Goal: Information Seeking & Learning: Learn about a topic

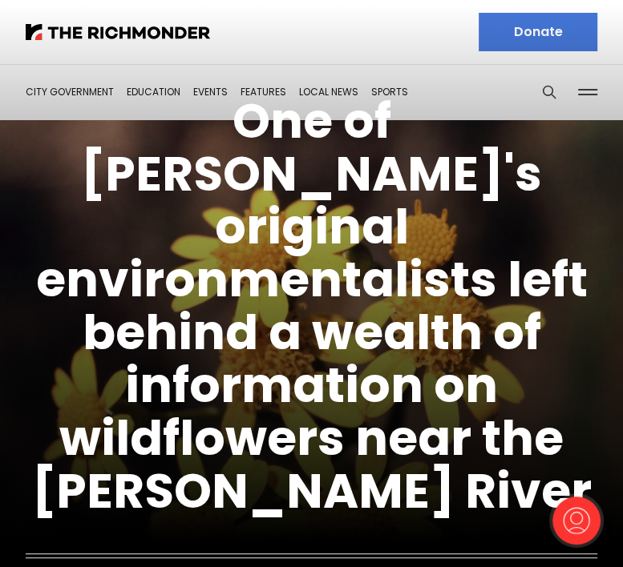
click at [209, 91] on figcaption "One of [PERSON_NAME]'s original environmentalists left behind a wealth of infor…" at bounding box center [311, 346] width 623 height 683
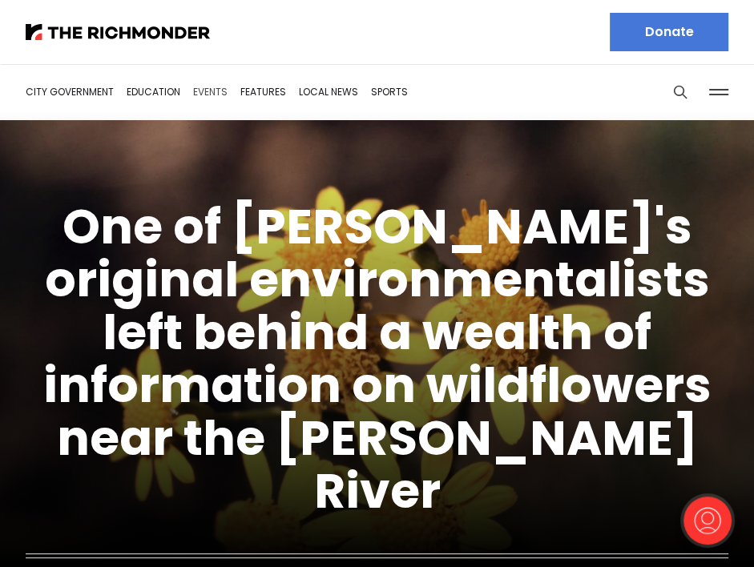
click at [212, 91] on link "Events" at bounding box center [210, 92] width 34 height 14
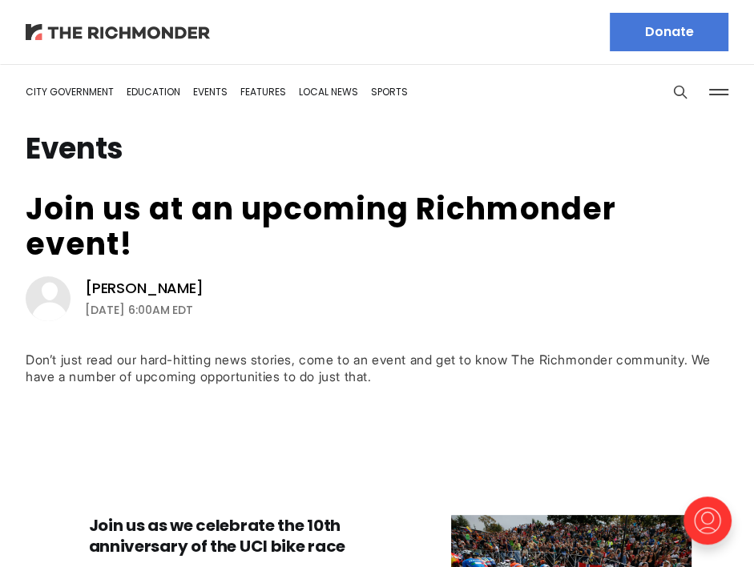
click at [109, 29] on img at bounding box center [118, 32] width 184 height 16
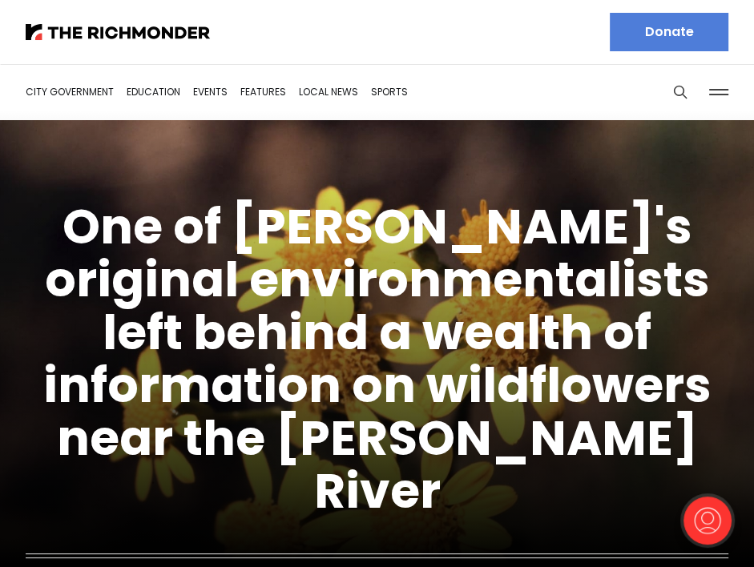
click at [683, 42] on link "Donate" at bounding box center [669, 32] width 119 height 38
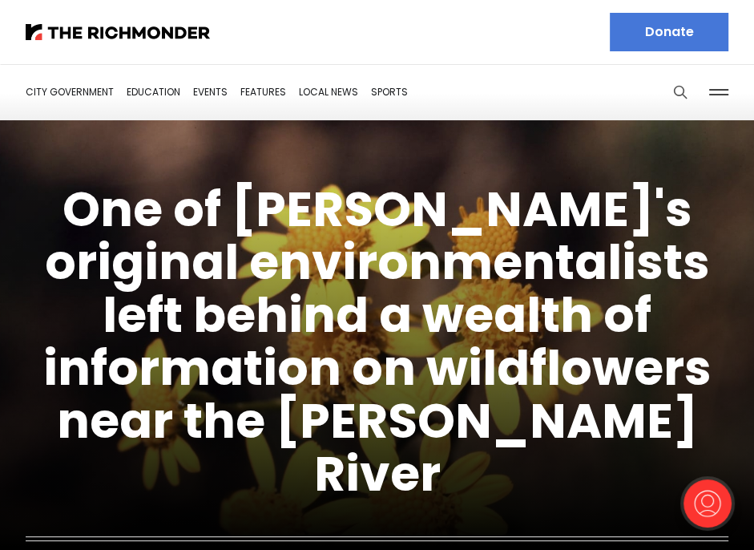
click at [681, 90] on icon "Search this site" at bounding box center [680, 92] width 16 height 16
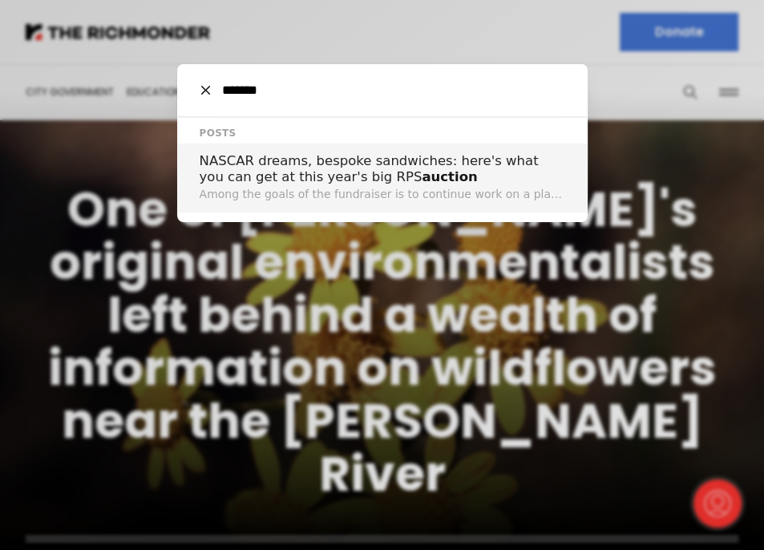
type input "*******"
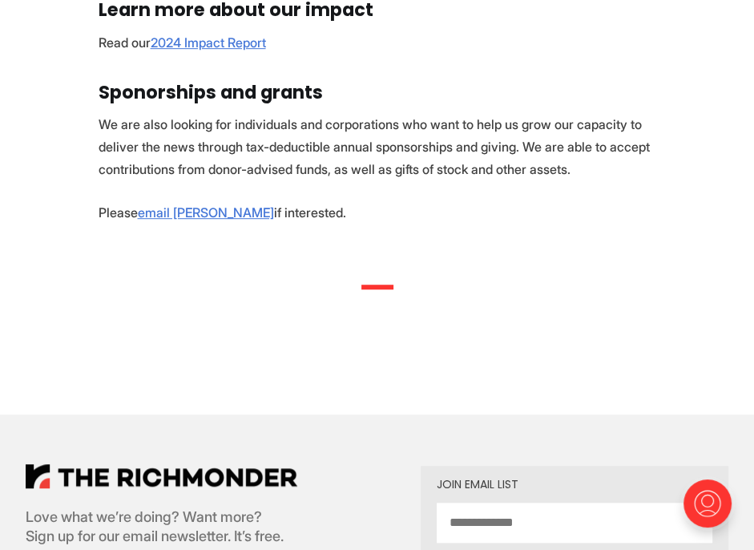
scroll to position [221, 0]
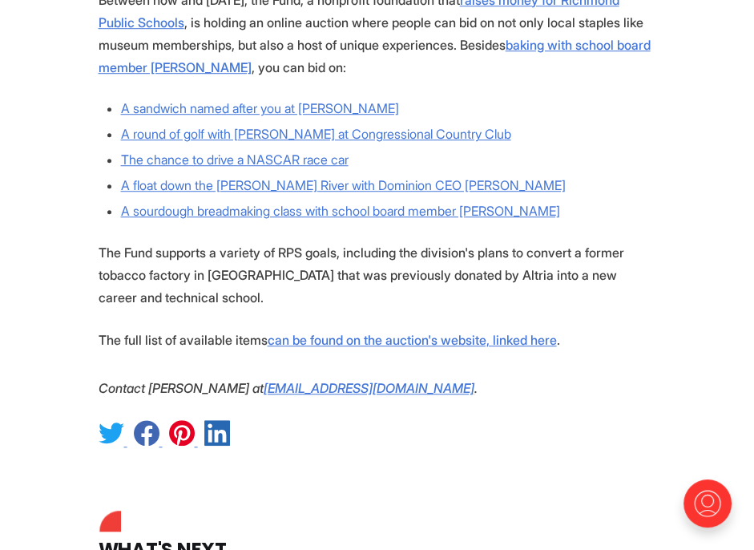
scroll to position [714, 0]
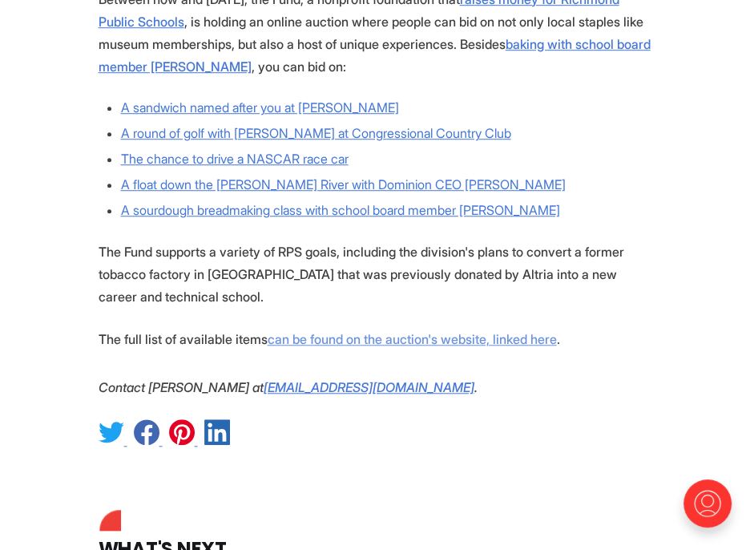
click at [365, 342] on link "can be found on the auction's website, linked here" at bounding box center [412, 339] width 289 height 16
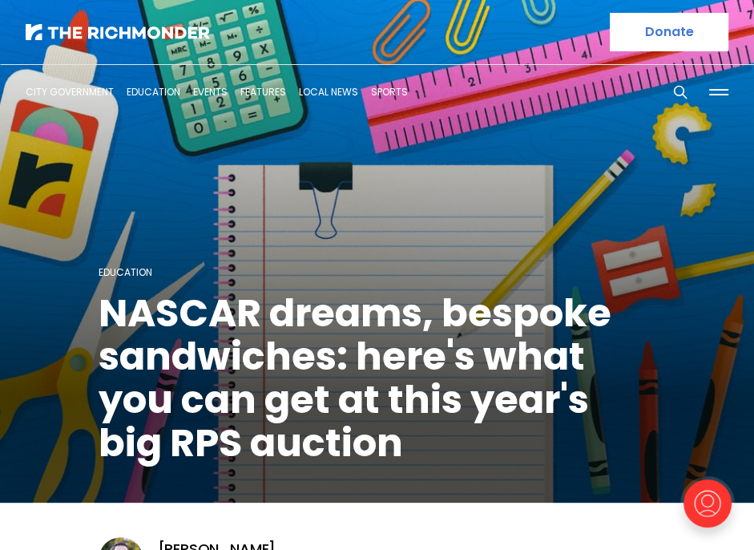
scroll to position [0, 0]
